Goal: Book appointment/travel/reservation

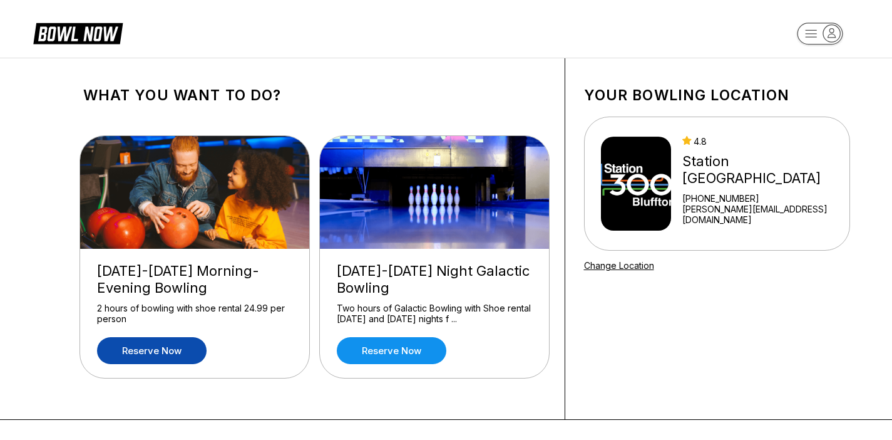
click at [167, 359] on link "Reserve now" at bounding box center [152, 350] width 110 height 27
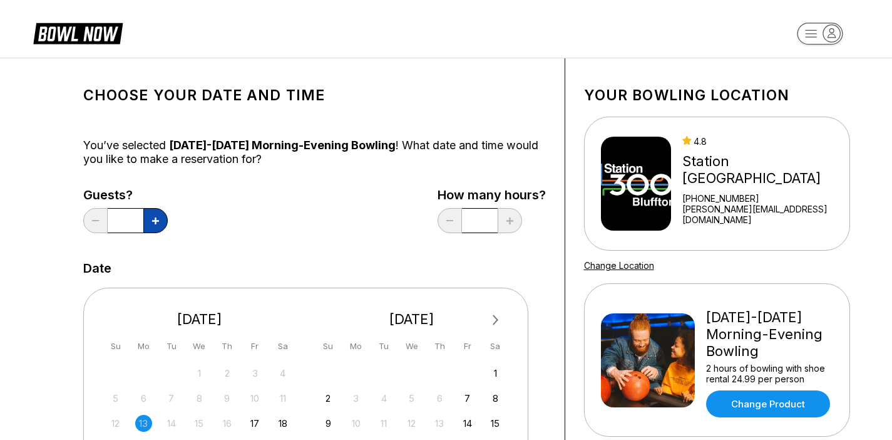
click at [157, 221] on icon at bounding box center [155, 220] width 7 height 7
type input "*"
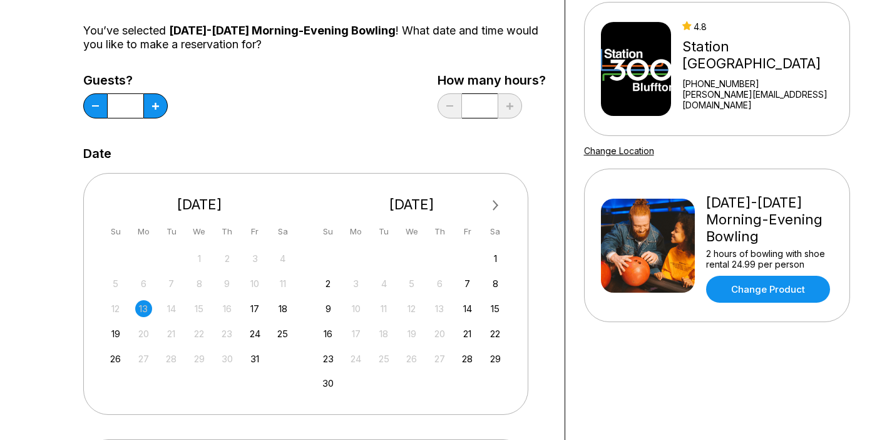
scroll to position [116, 0]
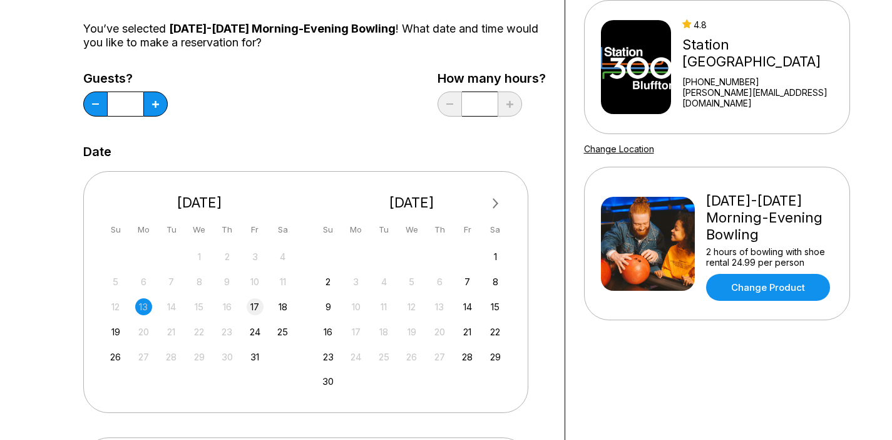
click at [254, 307] on div "17" at bounding box center [255, 306] width 17 height 17
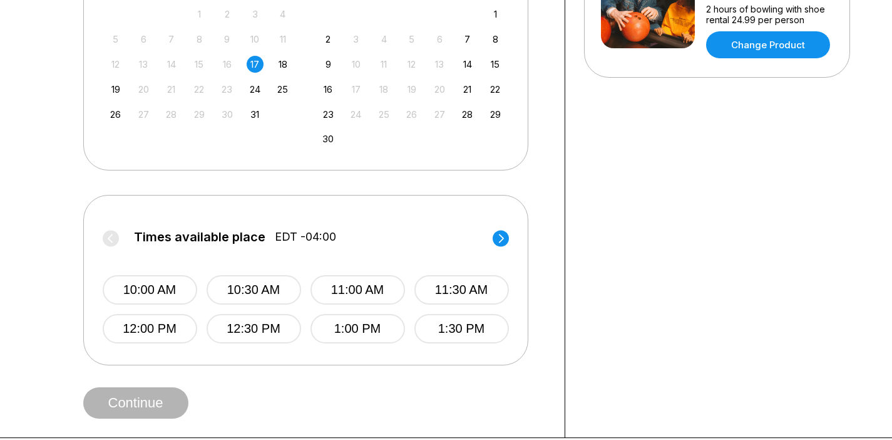
scroll to position [359, 0]
click at [185, 294] on button "10:00 AM" at bounding box center [150, 288] width 95 height 29
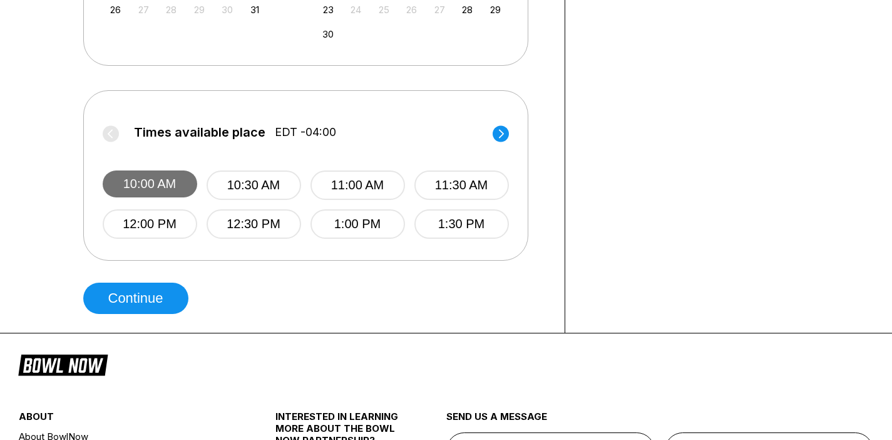
scroll to position [464, 0]
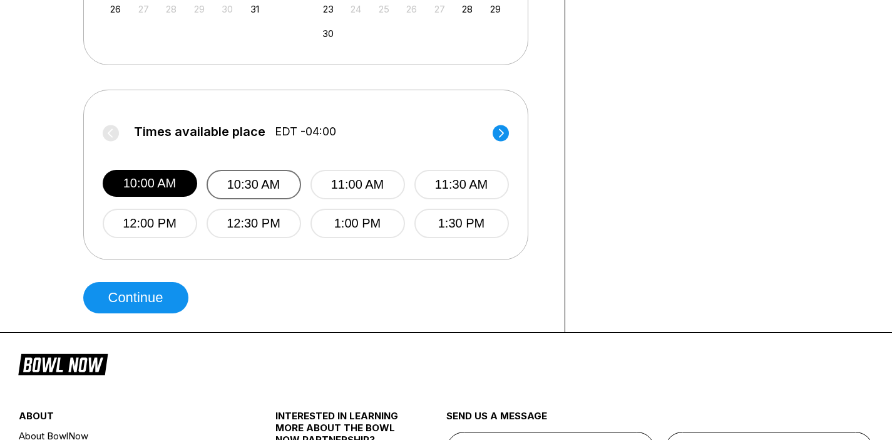
click at [231, 183] on button "10:30 AM" at bounding box center [254, 184] width 95 height 29
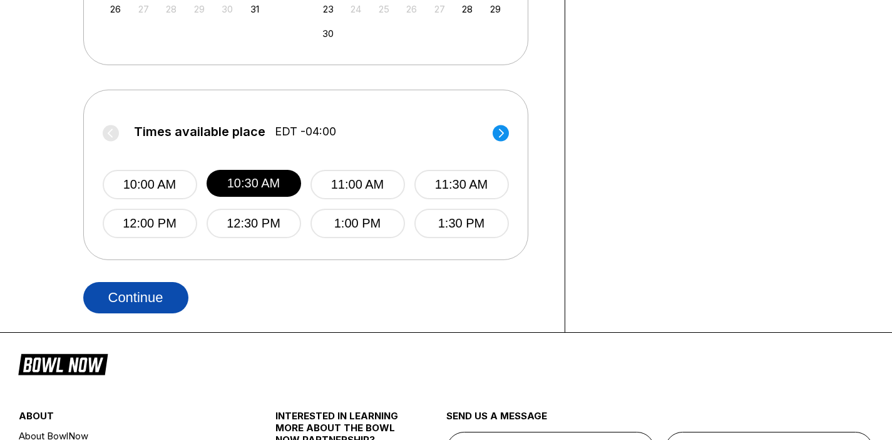
click at [157, 297] on button "Continue" at bounding box center [135, 297] width 105 height 31
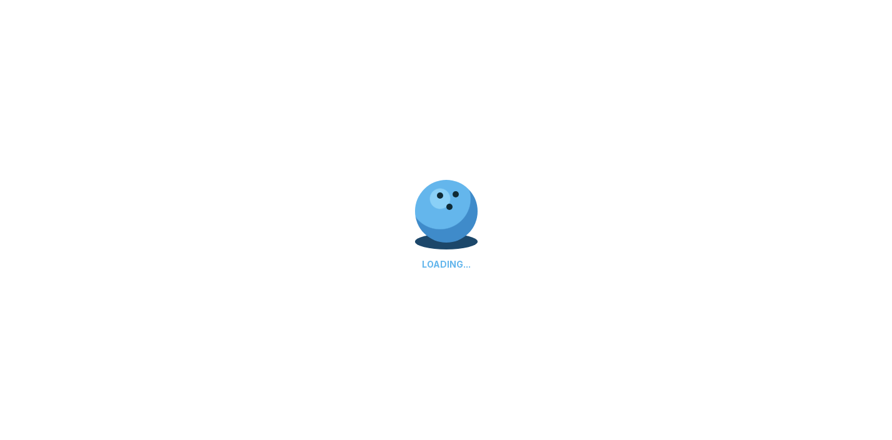
select select "**"
